Goal: Task Accomplishment & Management: Use online tool/utility

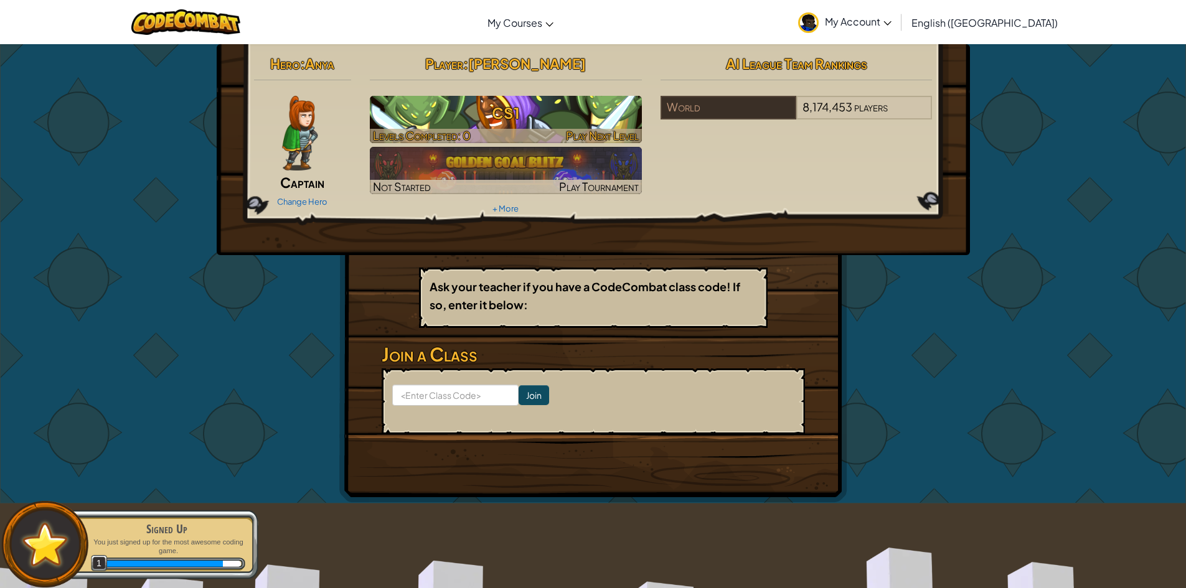
click at [514, 134] on div at bounding box center [506, 136] width 272 height 14
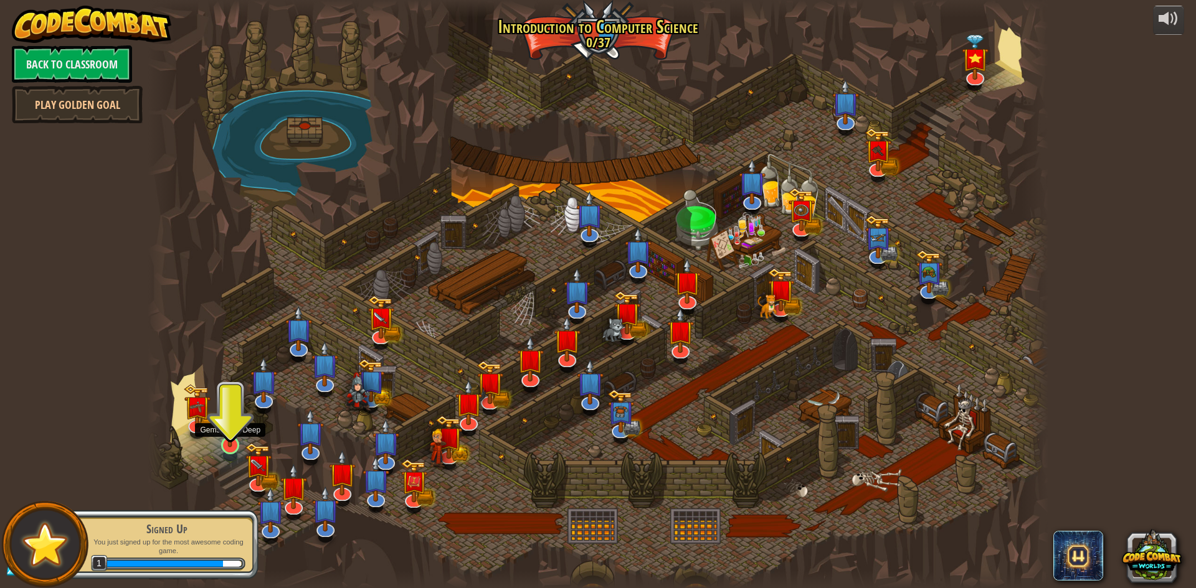
click at [227, 442] on img at bounding box center [230, 419] width 24 height 55
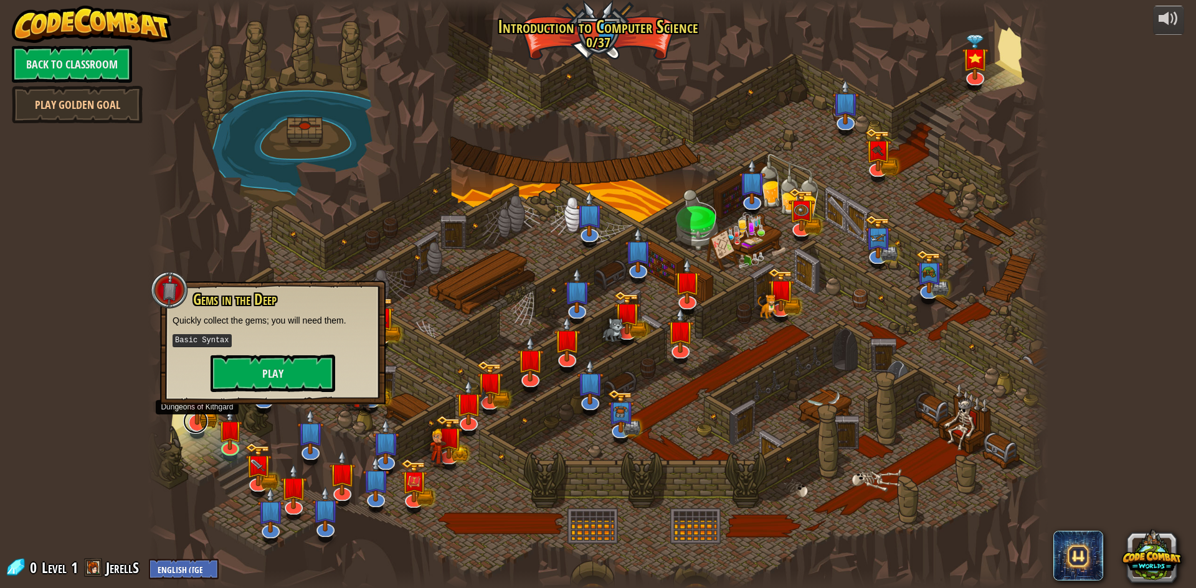
click at [194, 431] on link at bounding box center [195, 421] width 25 height 25
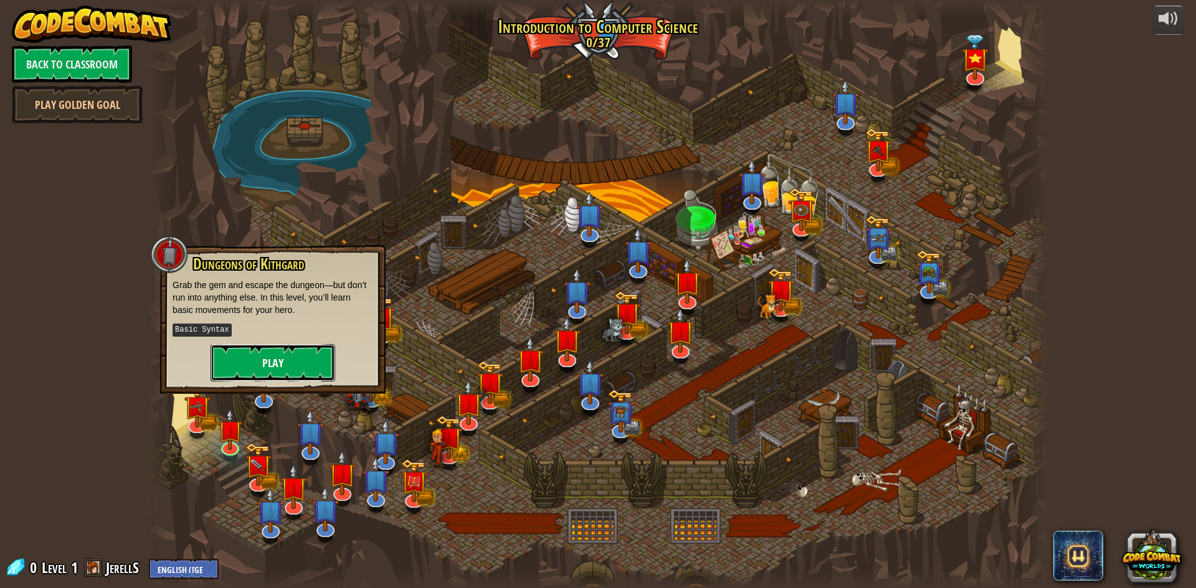
click at [257, 361] on button "Play" at bounding box center [272, 362] width 125 height 37
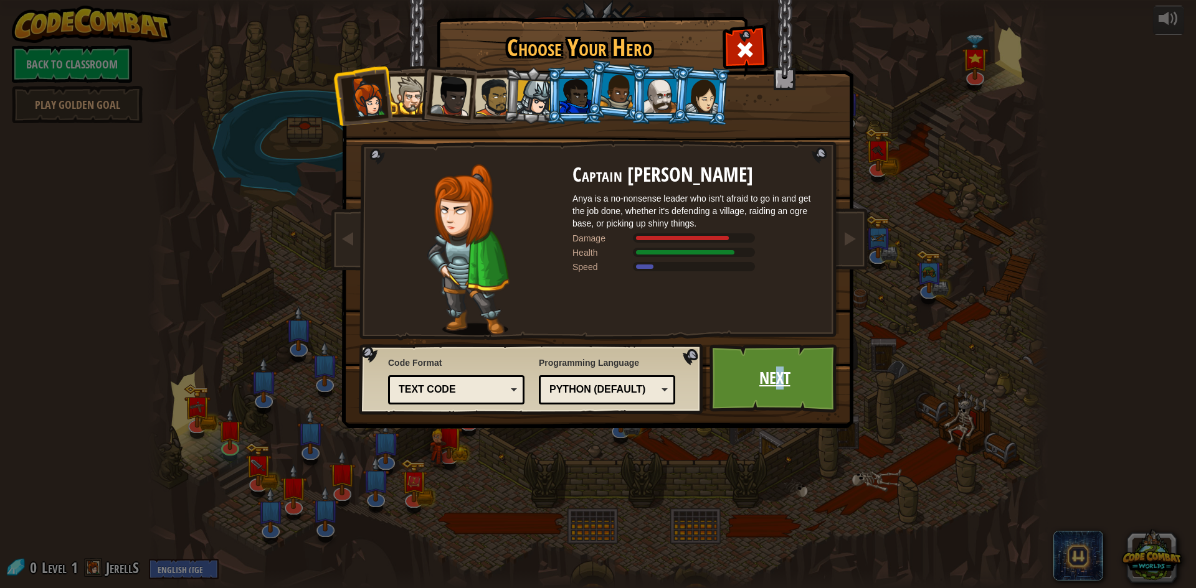
click at [783, 380] on link "Next" at bounding box center [774, 378] width 130 height 68
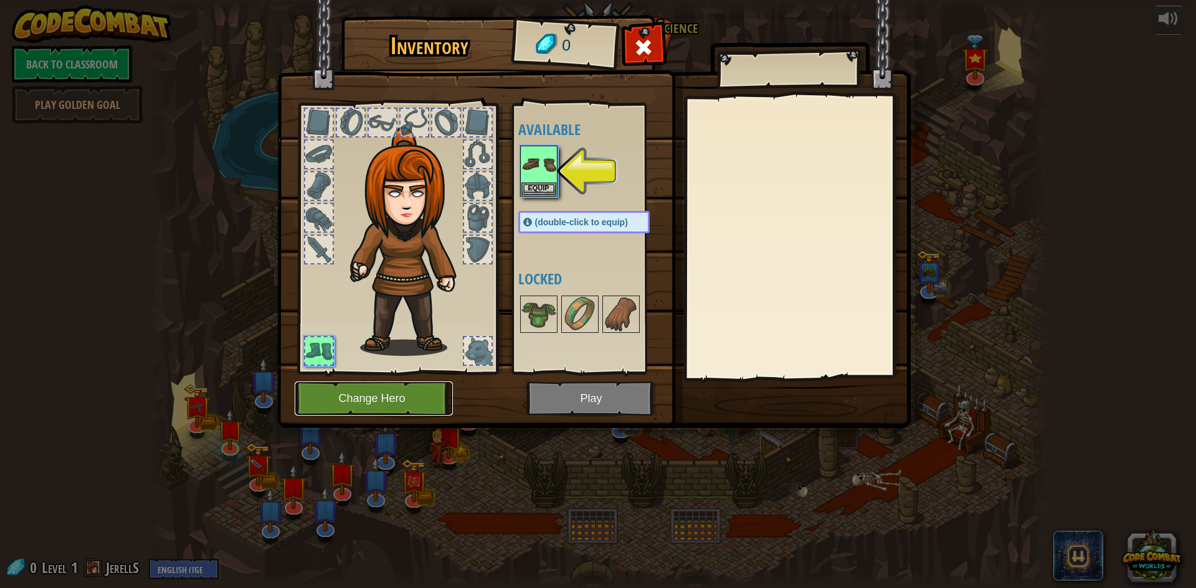
click at [422, 392] on button "Change Hero" at bounding box center [374, 399] width 158 height 34
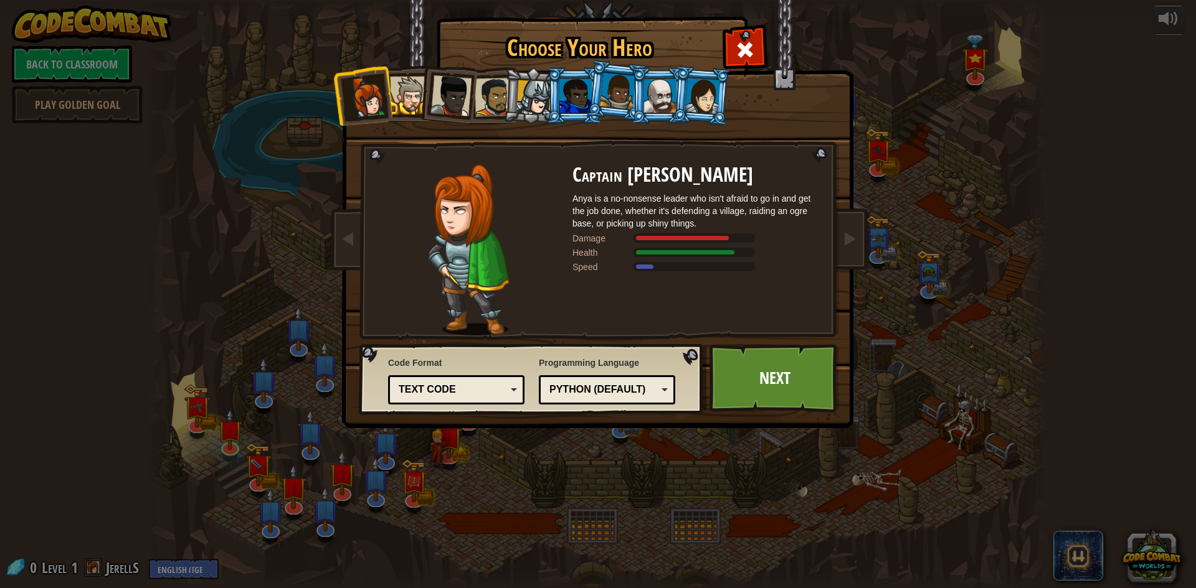
click at [564, 97] on div at bounding box center [575, 96] width 32 height 34
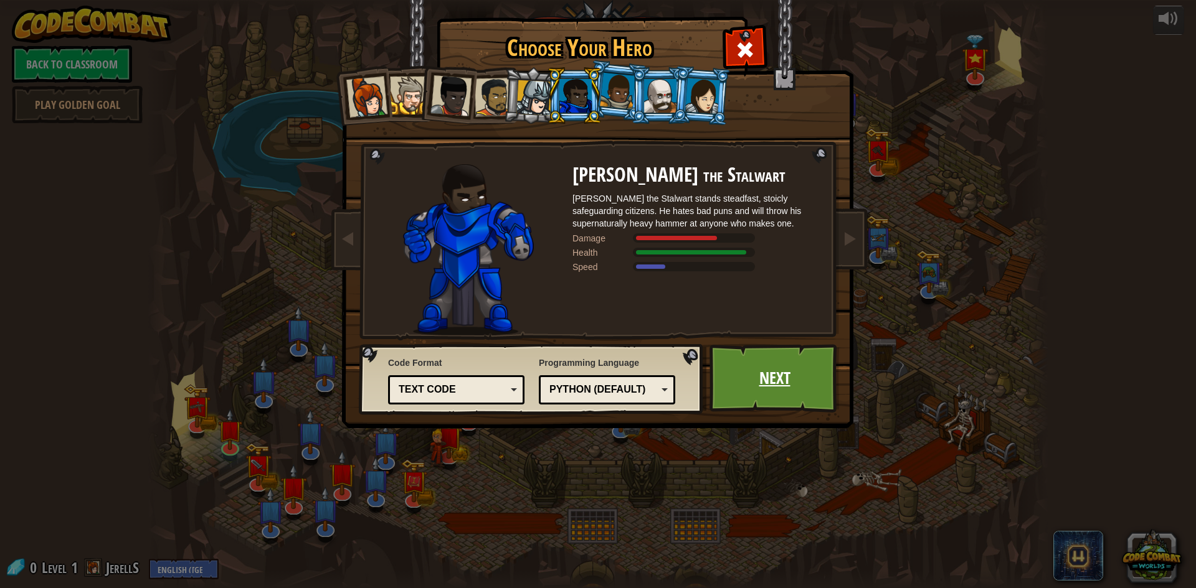
click at [717, 380] on link "Next" at bounding box center [774, 378] width 130 height 68
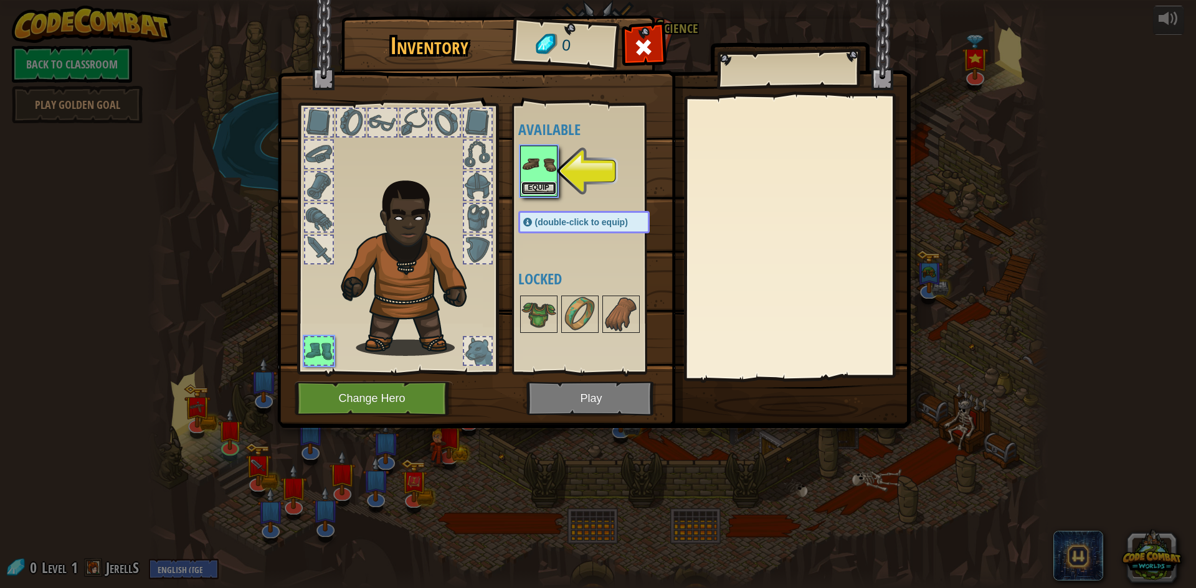
click at [539, 182] on button "Equip" at bounding box center [538, 188] width 35 height 13
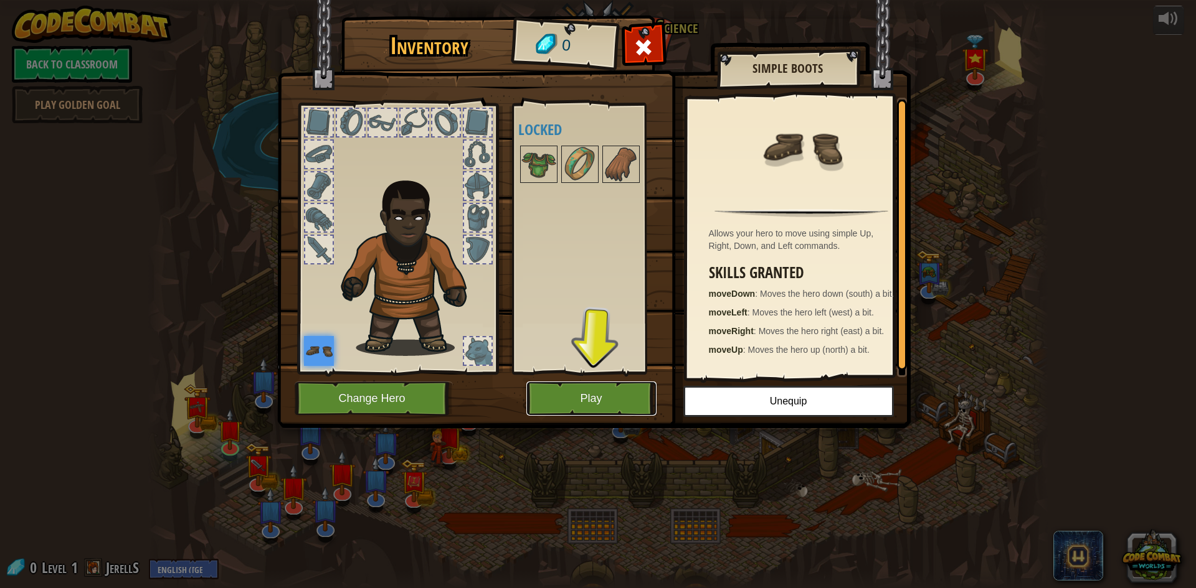
click at [602, 397] on button "Play" at bounding box center [591, 399] width 130 height 34
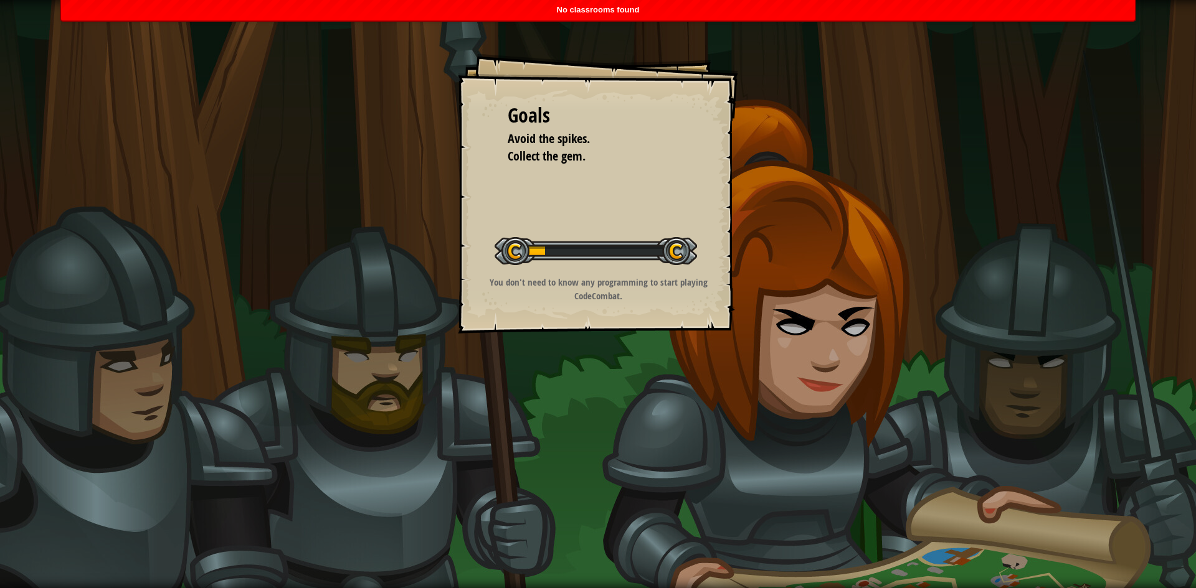
click at [616, 268] on div "Start Level" at bounding box center [595, 250] width 202 height 50
